Goal: Information Seeking & Learning: Learn about a topic

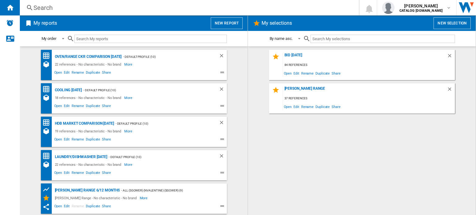
click at [62, 8] on div "Search" at bounding box center [187, 7] width 309 height 9
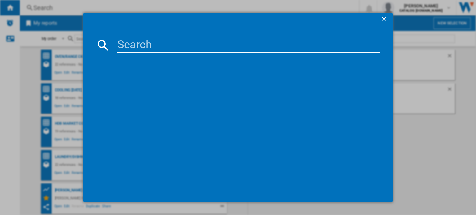
click at [134, 45] on input at bounding box center [248, 45] width 263 height 15
type input "ur4584s"
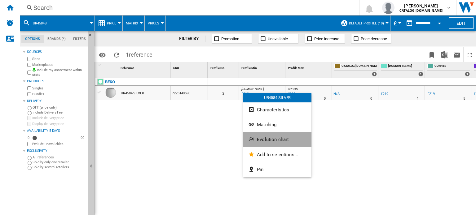
click at [269, 137] on span "Evolution chart" at bounding box center [273, 140] width 32 height 6
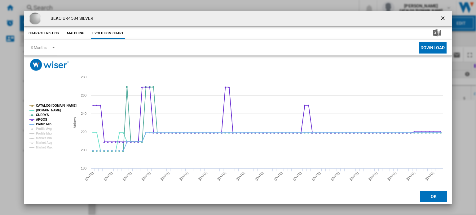
click at [44, 105] on tspan "CATALOG [DOMAIN_NAME]" at bounding box center [56, 105] width 41 height 3
click at [47, 48] on md-select-value "3 Months" at bounding box center [43, 47] width 27 height 15
click at [51, 63] on md-option "6 Months" at bounding box center [46, 62] width 42 height 15
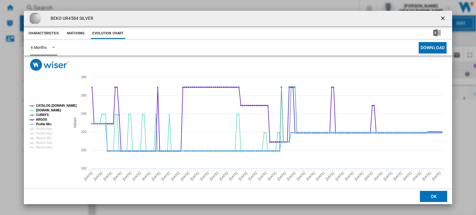
click at [52, 47] on span "Product popup" at bounding box center [51, 47] width 7 height 6
click at [44, 31] on div "3 Months" at bounding box center [38, 33] width 16 height 6
